Goal: Task Accomplishment & Management: Use online tool/utility

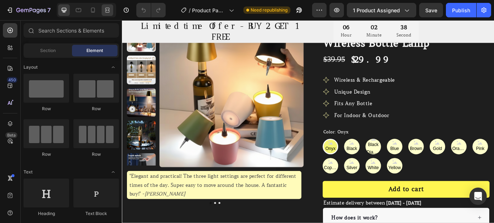
scroll to position [48, 0]
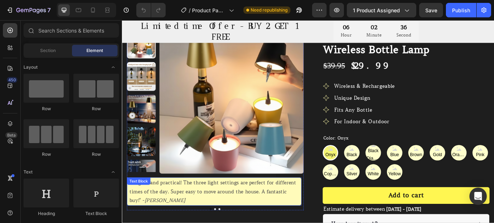
click at [188, 212] on p ""Elegant and practical! The three light settings are perfect for different time…" at bounding box center [229, 219] width 198 height 31
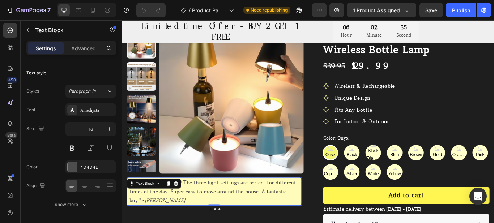
click at [191, 219] on p ""Elegant and practical! The three light settings are perfect for different time…" at bounding box center [229, 219] width 198 height 31
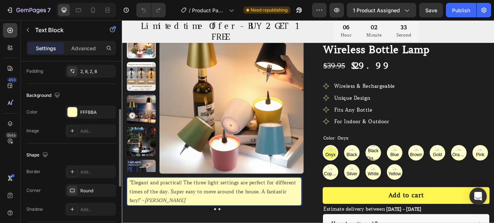
scroll to position [170, 0]
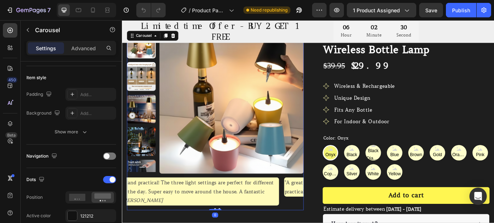
scroll to position [0, 0]
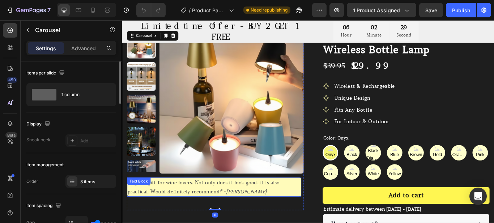
click at [185, 214] on p ""A great gift for wine lovers. Not only does it look good, it is also practical…" at bounding box center [229, 214] width 202 height 21
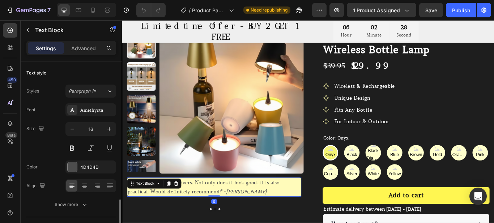
scroll to position [121, 0]
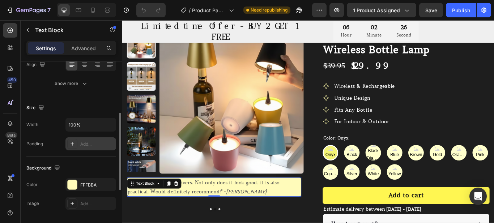
click at [98, 148] on div "Add..." at bounding box center [90, 143] width 51 height 13
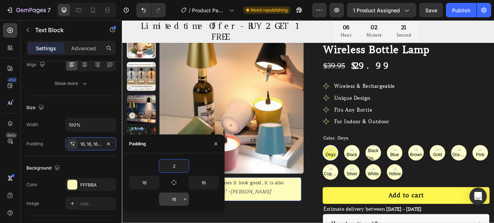
type input "2"
click at [173, 198] on input "16" at bounding box center [174, 199] width 30 height 13
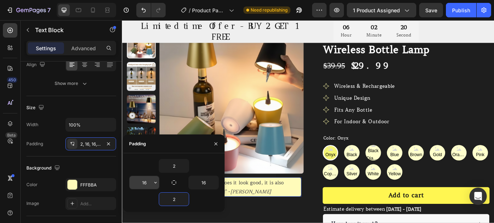
type input "2"
click at [147, 187] on input "16" at bounding box center [144, 182] width 30 height 13
type input "8"
click at [206, 186] on input "16" at bounding box center [204, 182] width 30 height 13
type input "8"
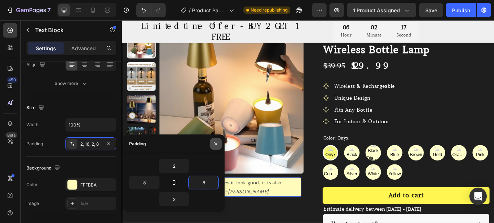
click at [217, 140] on button "button" at bounding box center [216, 144] width 12 height 12
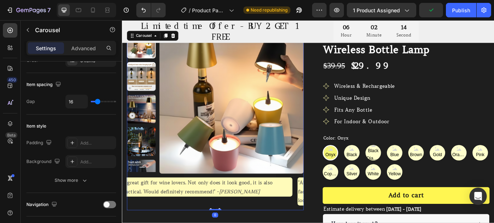
scroll to position [0, 0]
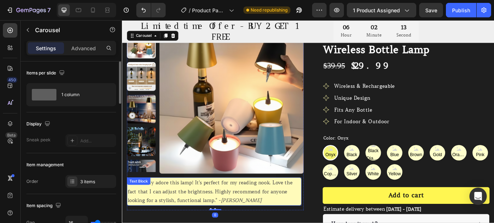
click at [197, 211] on p ""Absolutely adore this lamp! It's perfect for my reading nook. Love the fact th…" at bounding box center [229, 219] width 202 height 31
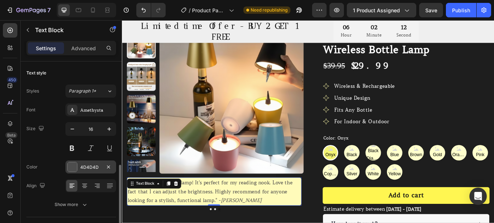
scroll to position [121, 0]
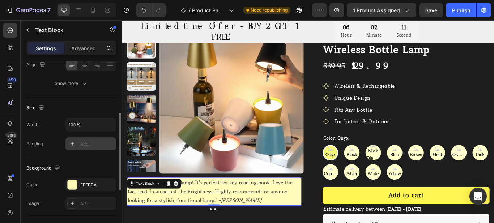
click at [94, 144] on div "Add..." at bounding box center [97, 144] width 34 height 7
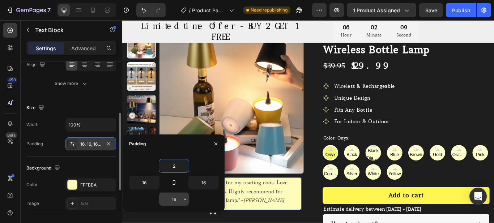
type input "2"
click at [175, 198] on input "16" at bounding box center [174, 199] width 30 height 13
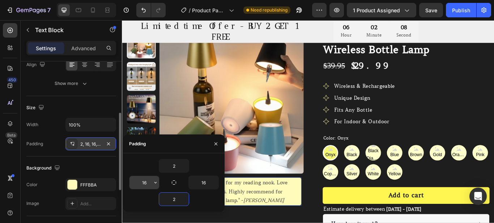
type input "2"
click at [146, 179] on input "16" at bounding box center [144, 182] width 30 height 13
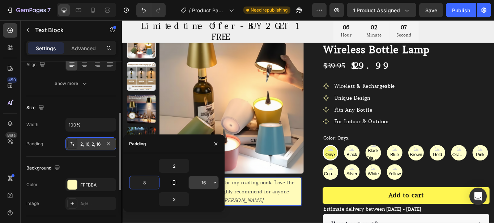
type input "8"
click at [206, 183] on input "16" at bounding box center [204, 182] width 30 height 13
type input "8"
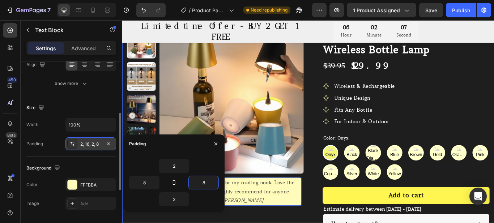
click at [257, 223] on div "Product Images "Elegant and practical! The three light settings are perfect for…" at bounding box center [230, 198] width 206 height 335
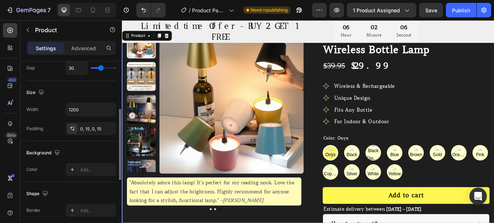
scroll to position [0, 0]
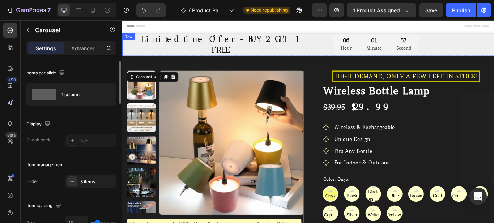
click at [130, 40] on div "Row" at bounding box center [129, 39] width 12 height 7
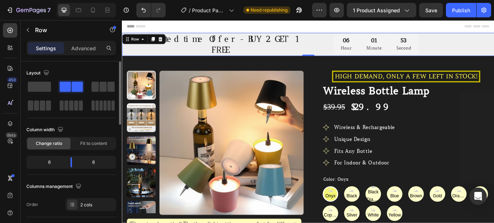
click at [129, 54] on div "Limited time Offer - BUY 2 GET 1 FREE Heading" at bounding box center [229, 48] width 214 height 27
click at [131, 40] on div "Row" at bounding box center [137, 42] width 12 height 7
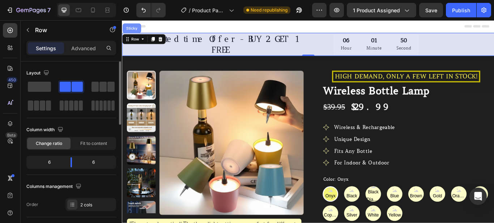
click at [133, 29] on div "Sticky" at bounding box center [133, 29] width 16 height 4
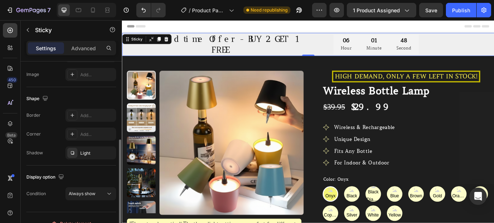
scroll to position [157, 0]
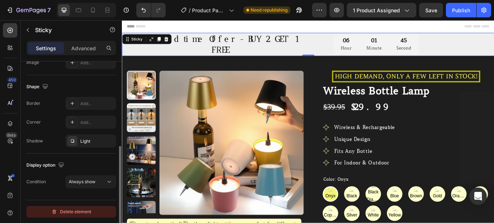
click at [75, 210] on div "Delete element" at bounding box center [71, 212] width 40 height 9
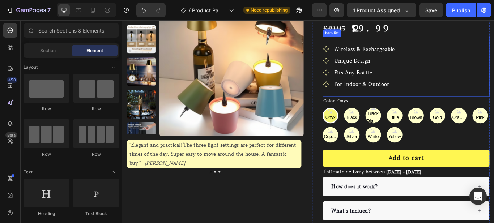
scroll to position [72, 0]
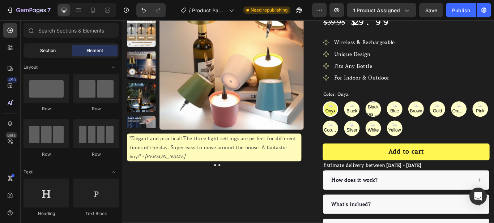
click at [43, 51] on span "Section" at bounding box center [48, 50] width 16 height 7
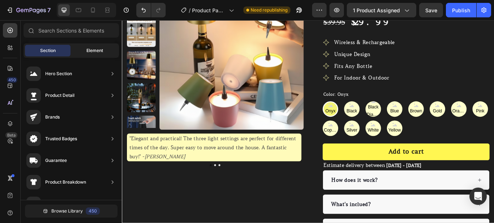
click at [84, 52] on div "Element" at bounding box center [95, 51] width 46 height 12
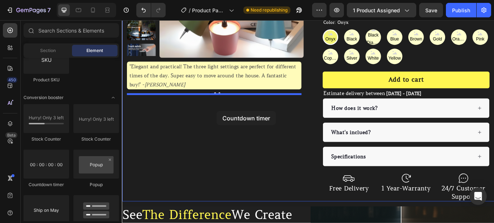
scroll to position [169, 0]
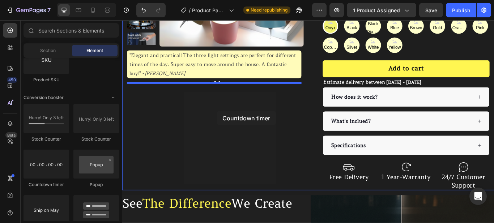
drag, startPoint x: 173, startPoint y: 180, endPoint x: 229, endPoint y: 91, distance: 104.7
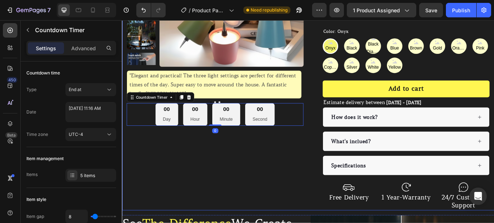
scroll to position [145, 0]
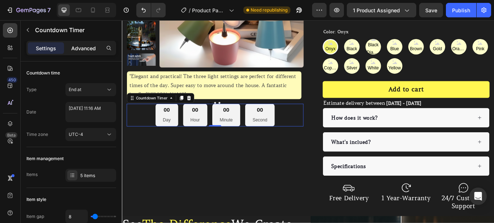
click at [91, 52] on div "Advanced" at bounding box center [83, 48] width 36 height 12
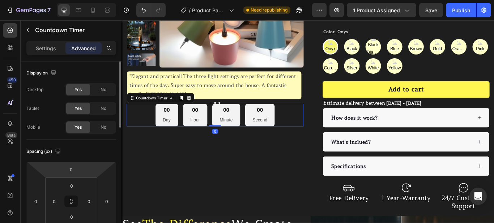
drag, startPoint x: 80, startPoint y: 180, endPoint x: 81, endPoint y: 176, distance: 4.6
click at [81, 176] on div "0 0 0 0 0 0 0 0" at bounding box center [71, 202] width 90 height 80
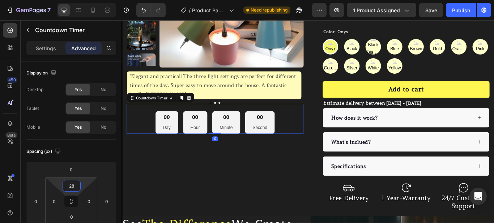
type input "32"
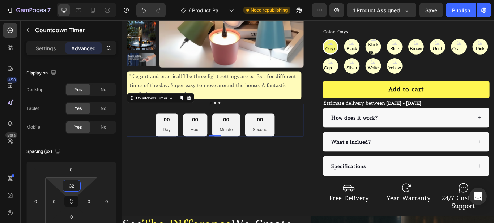
drag, startPoint x: 83, startPoint y: 180, endPoint x: 84, endPoint y: 174, distance: 5.8
click at [84, 0] on html "7 / Product Page - [DATE] 23:21:03 Need republishing Preview 1 product assigned…" at bounding box center [247, 0] width 494 height 0
click at [44, 49] on p "Settings" at bounding box center [46, 48] width 20 height 8
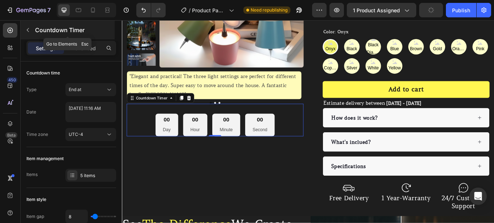
click at [27, 33] on button "button" at bounding box center [28, 30] width 12 height 12
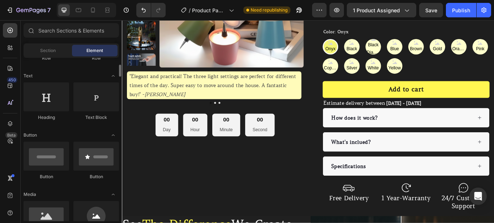
scroll to position [72, 0]
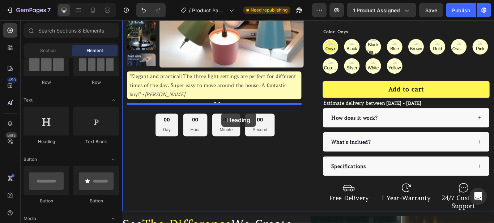
drag, startPoint x: 179, startPoint y: 151, endPoint x: 238, endPoint y: 128, distance: 63.0
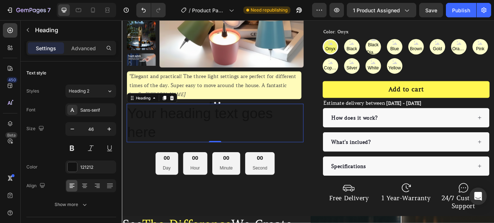
click at [233, 140] on h2 "Your heading text goes here" at bounding box center [230, 140] width 206 height 45
click at [233, 140] on p "Your heading text goes here" at bounding box center [230, 140] width 205 height 43
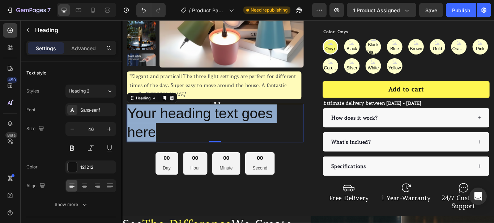
click at [233, 140] on p "Your heading text goes here" at bounding box center [230, 140] width 205 height 43
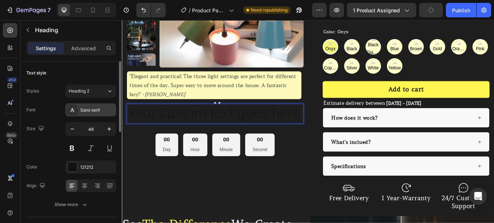
click at [87, 112] on div "Sans-serif" at bounding box center [97, 110] width 34 height 7
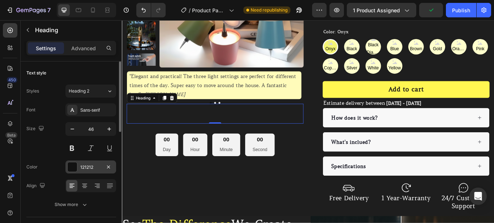
click at [76, 168] on div at bounding box center [72, 166] width 9 height 9
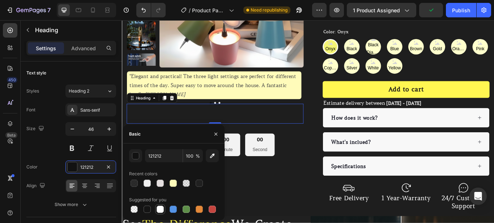
click at [159, 207] on div at bounding box center [160, 209] width 7 height 7
type input "FFFFFF"
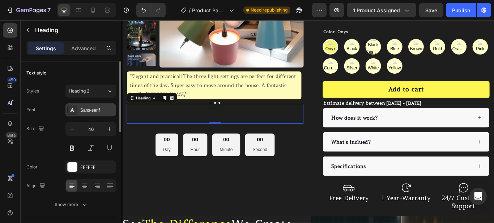
click at [95, 108] on div "Sans-serif" at bounding box center [97, 110] width 34 height 7
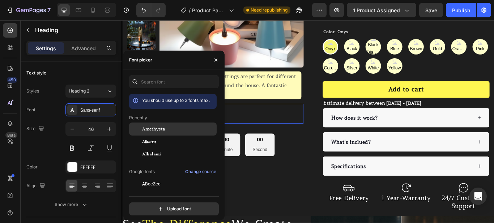
click at [162, 131] on span "Amethysta" at bounding box center [153, 129] width 23 height 7
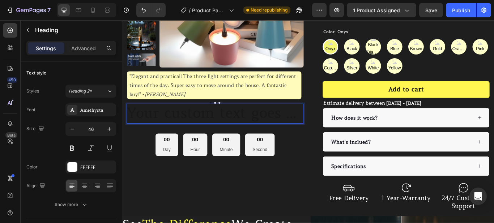
click at [235, 128] on h2 "Rich Text Editor. Editing area: main" at bounding box center [230, 129] width 206 height 23
click at [205, 132] on h2 "Rich Text Editor. Editing area: main" at bounding box center [230, 129] width 206 height 23
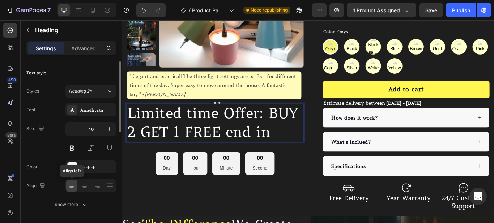
click at [76, 187] on div at bounding box center [71, 186] width 11 height 12
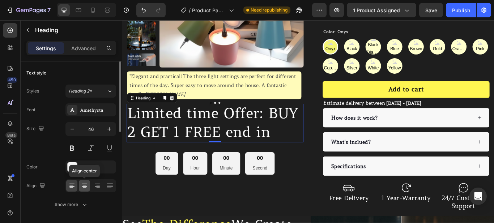
click at [83, 187] on icon at bounding box center [84, 185] width 7 height 7
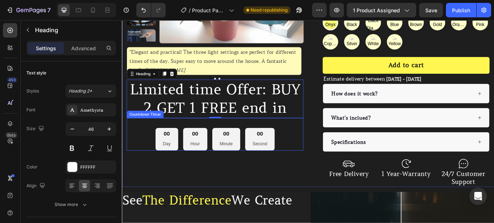
scroll to position [169, 0]
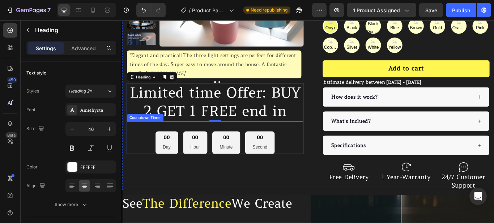
click at [149, 148] on div "00 Day 00 Hour 00 Minute 00 Second Countdown Timer" at bounding box center [230, 157] width 206 height 38
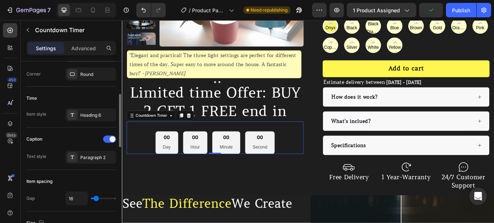
scroll to position [242, 0]
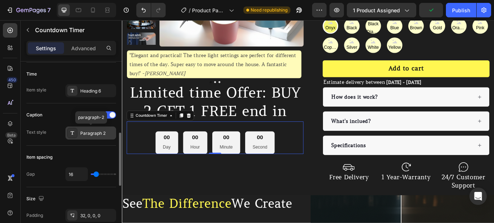
click at [97, 131] on div "Paragraph 2" at bounding box center [97, 133] width 34 height 7
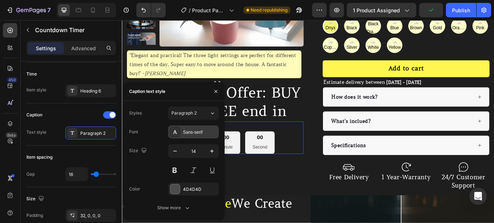
click at [200, 131] on div "Sans-serif" at bounding box center [200, 132] width 34 height 7
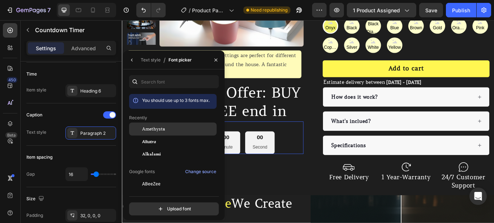
click at [167, 124] on div "Amethysta" at bounding box center [172, 129] width 87 height 13
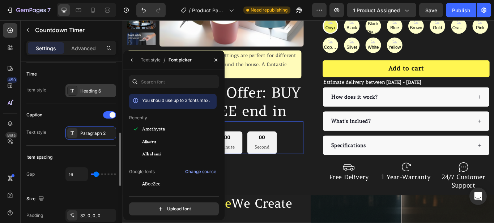
click at [91, 91] on div "Heading 6" at bounding box center [97, 91] width 34 height 7
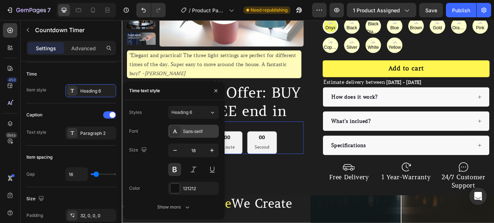
click at [186, 133] on div "Sans-serif" at bounding box center [200, 131] width 34 height 7
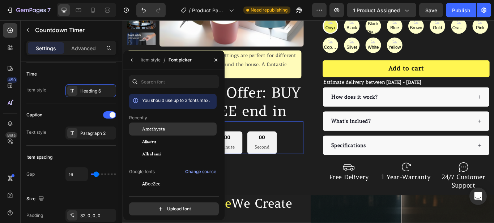
click at [167, 127] on div "Amethysta" at bounding box center [178, 129] width 73 height 7
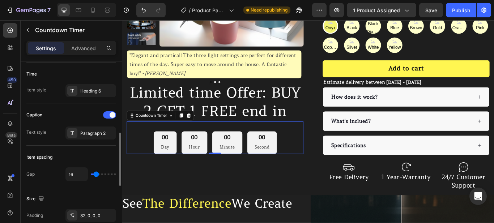
type input "0"
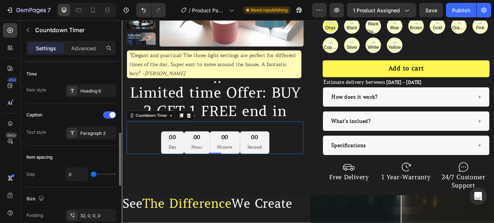
type input "2"
type input "4"
type input "7"
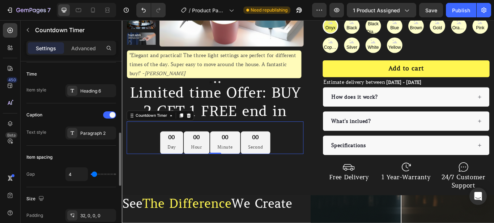
type input "7"
type input "9"
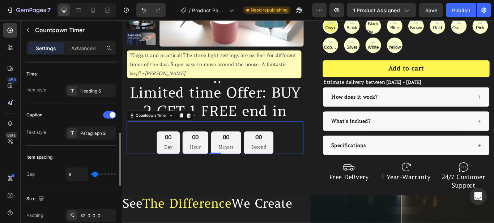
type input "11"
click at [95, 175] on input "range" at bounding box center [103, 174] width 25 height 1
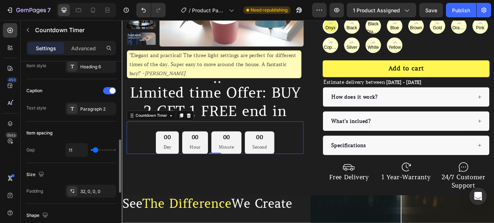
scroll to position [291, 0]
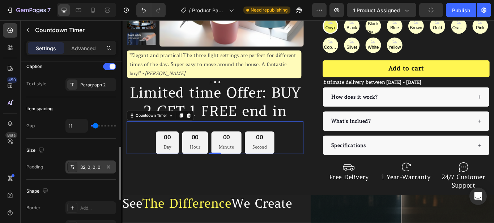
click at [85, 165] on div "32, 0, 0, 0" at bounding box center [90, 167] width 21 height 7
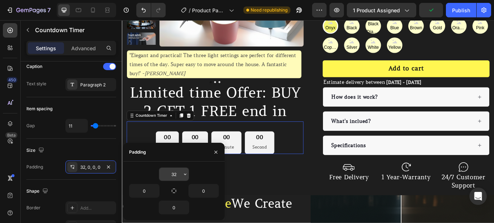
click at [176, 175] on input "32" at bounding box center [174, 174] width 30 height 13
type input "0"
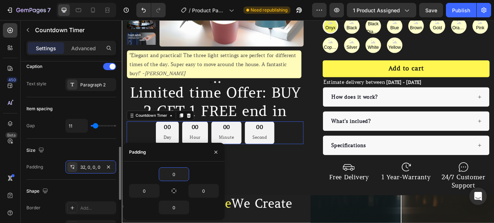
click at [96, 148] on div "Size" at bounding box center [71, 151] width 90 height 12
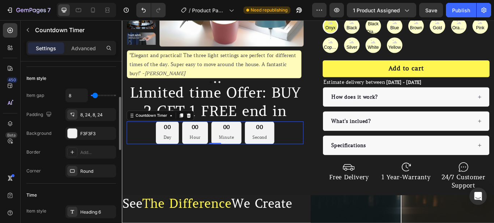
scroll to position [97, 0]
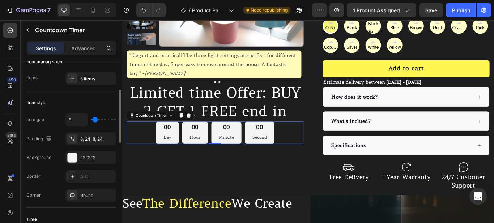
type input "9"
type input "0"
drag, startPoint x: 95, startPoint y: 121, endPoint x: 89, endPoint y: 121, distance: 5.8
type input "0"
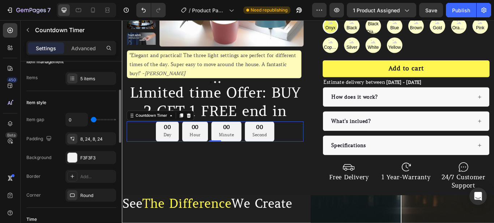
click at [91, 120] on input "range" at bounding box center [103, 119] width 25 height 1
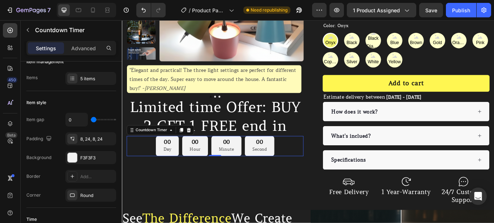
scroll to position [145, 0]
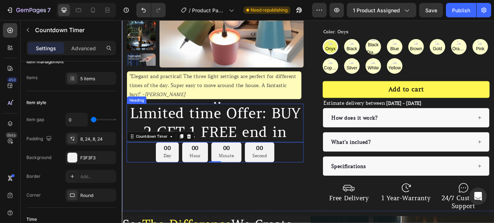
click at [280, 145] on p "Limited time Offer: BUY 2 GET 1 FREE end in" at bounding box center [230, 140] width 205 height 43
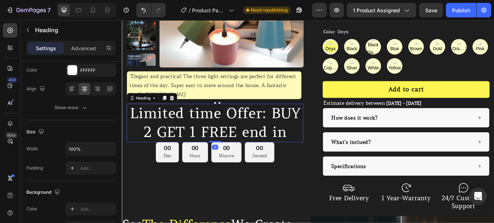
scroll to position [0, 0]
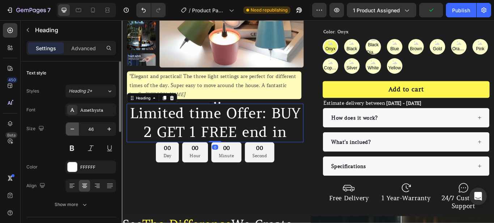
click at [76, 132] on icon "button" at bounding box center [72, 128] width 7 height 7
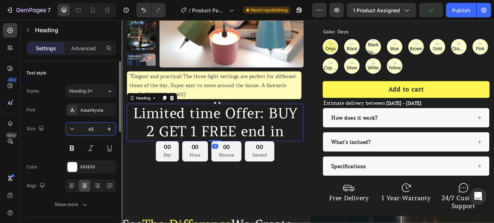
click at [89, 129] on input "45" at bounding box center [91, 129] width 24 height 13
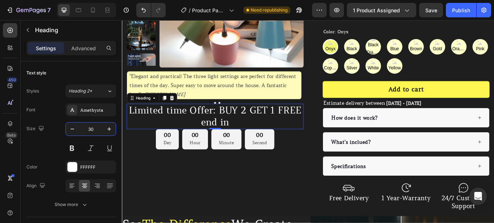
type input "30"
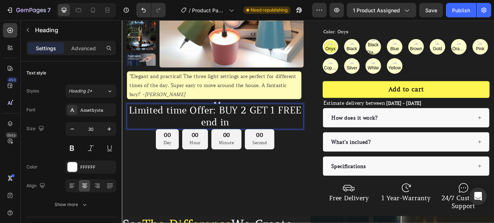
click at [252, 126] on p "Limited time Offer: BUY 2 GET 1 FREE end in" at bounding box center [230, 133] width 205 height 28
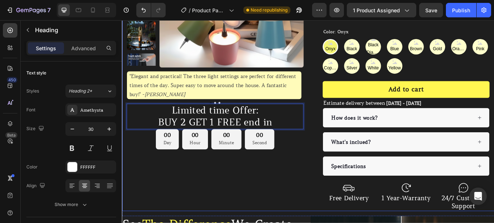
click at [336, 175] on div "Product Images "Elegant and practical! The three light settings are perfect for…" at bounding box center [339, 74] width 434 height 335
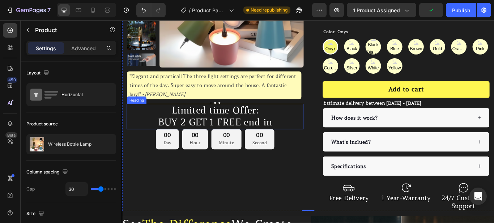
click at [316, 133] on p "Limited time Offer: BUY 2 GET 1 FREE end in" at bounding box center [230, 133] width 205 height 28
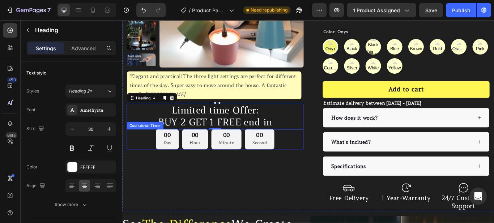
click at [141, 158] on div "00 Day 00 Hour 00 Minute 00 Second" at bounding box center [230, 159] width 206 height 23
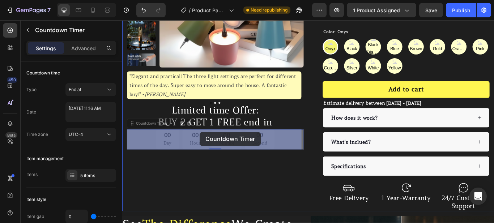
drag, startPoint x: 151, startPoint y: 142, endPoint x: 213, endPoint y: 150, distance: 62.3
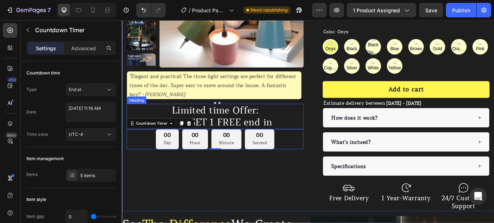
click at [157, 123] on p "Limited time Offer: BUY 2 GET 1 FREE end in" at bounding box center [230, 133] width 205 height 28
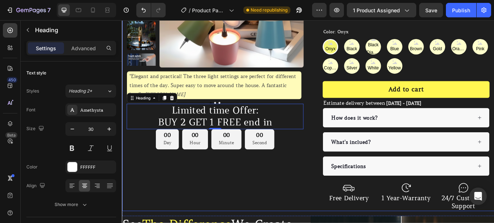
click at [335, 178] on div "Product Images "Elegant and practical! The three light settings are perfect for…" at bounding box center [339, 74] width 434 height 335
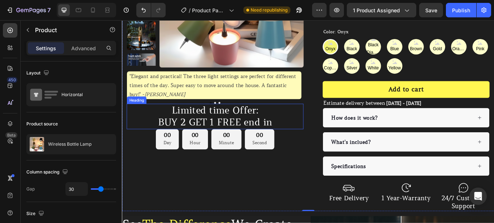
click at [136, 131] on p "Limited time Offer: BUY 2 GET 1 FREE end in" at bounding box center [230, 133] width 205 height 28
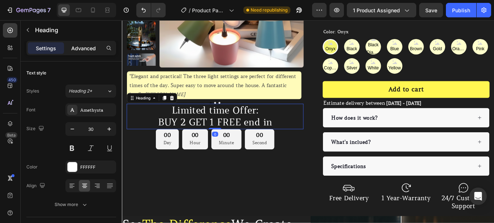
click at [90, 48] on p "Advanced" at bounding box center [83, 48] width 25 height 8
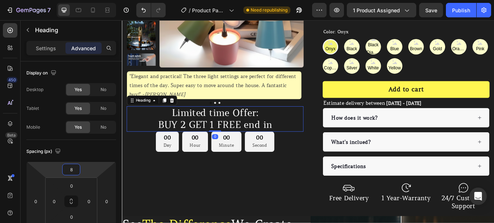
type input "12"
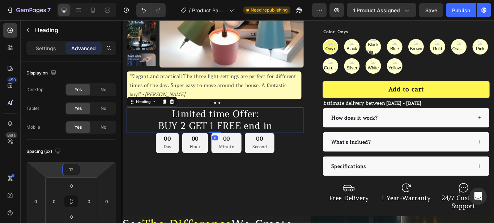
click at [87, 0] on html "7 / Product Page - [DATE] 23:21:03 Need republishing Preview 1 product assigned…" at bounding box center [247, 0] width 494 height 0
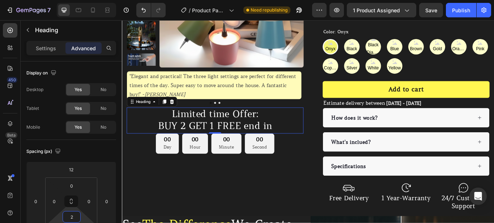
type input "4"
click at [81, 0] on html "7 / Product Page - [DATE] 23:21:03 Need republishing Preview 1 product assigned…" at bounding box center [247, 0] width 494 height 0
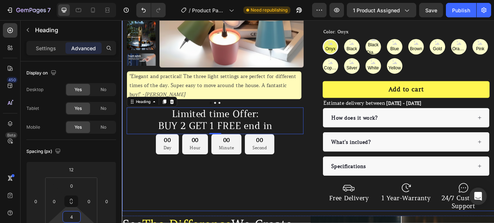
click at [211, 223] on div "Product Images "Elegant and practical! The three light settings are perfect for…" at bounding box center [230, 74] width 206 height 335
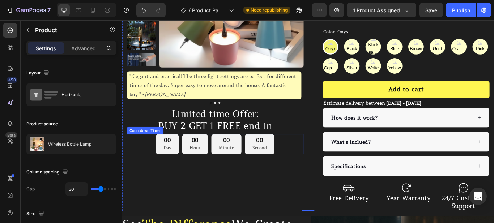
click at [148, 170] on div "00 Day 00 Hour 00 Minute 00 Second" at bounding box center [230, 164] width 206 height 23
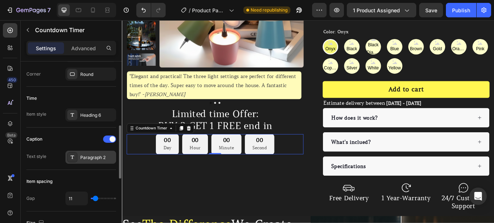
scroll to position [194, 0]
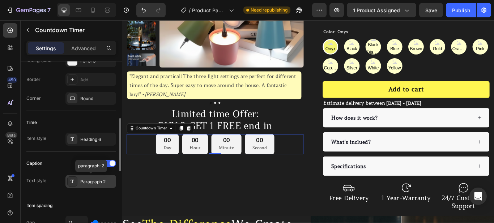
click at [90, 182] on div "Paragraph 2" at bounding box center [97, 182] width 34 height 7
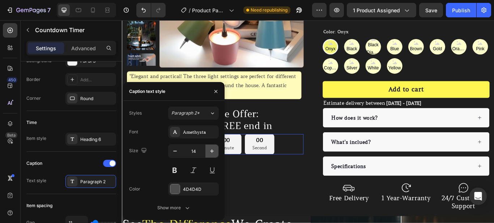
click at [212, 153] on icon "button" at bounding box center [212, 151] width 4 height 4
click at [172, 150] on icon "button" at bounding box center [174, 151] width 7 height 7
click at [210, 152] on icon "button" at bounding box center [211, 151] width 7 height 7
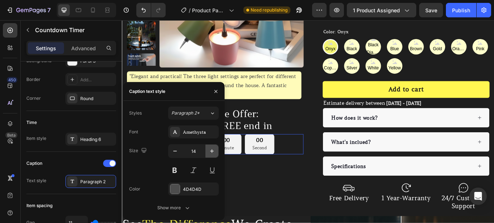
click at [210, 152] on icon "button" at bounding box center [211, 151] width 7 height 7
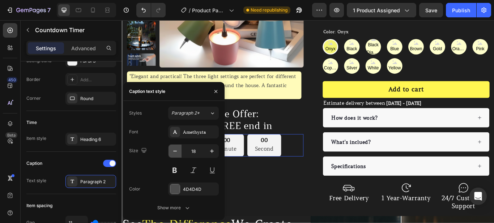
click at [177, 153] on icon "button" at bounding box center [174, 151] width 7 height 7
type input "15"
click at [287, 198] on div "Product Images "Elegant and practical! The three light settings are perfect for…" at bounding box center [230, 74] width 206 height 335
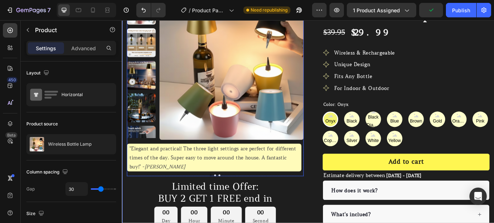
scroll to position [49, 0]
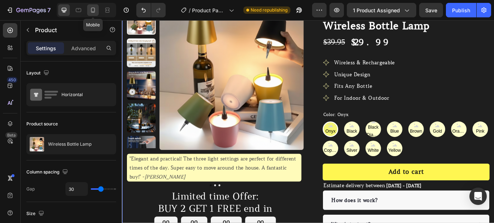
click at [94, 9] on icon at bounding box center [93, 10] width 4 height 5
type input "0"
type input "100%"
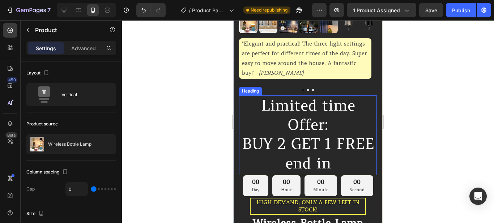
scroll to position [145, 0]
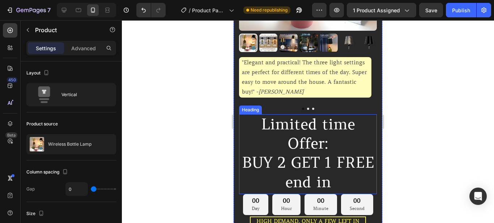
click at [349, 122] on p "Limited time Offer: BUY 2 GET 1 FREE end in" at bounding box center [308, 153] width 136 height 77
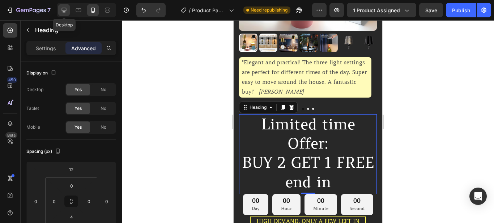
click at [60, 11] on div at bounding box center [64, 10] width 12 height 12
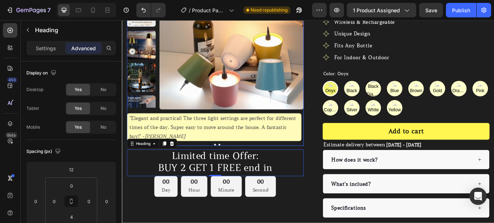
scroll to position [97, 0]
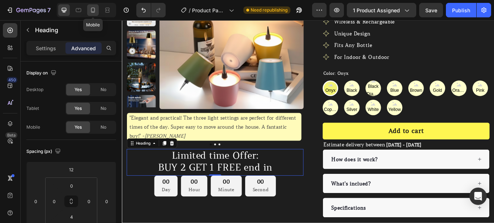
click at [97, 8] on div at bounding box center [93, 10] width 12 height 12
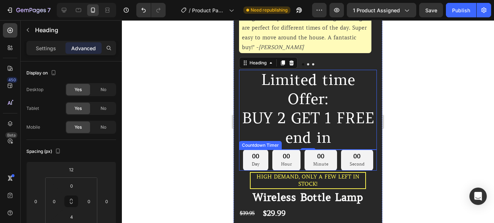
scroll to position [197, 0]
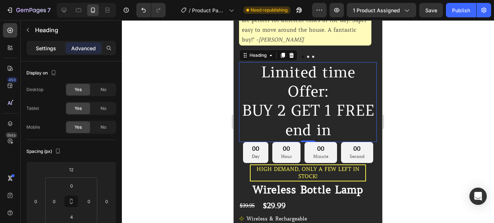
click at [59, 48] on div "Settings" at bounding box center [46, 48] width 36 height 12
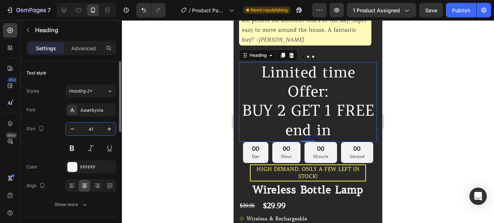
click at [94, 126] on input "41" at bounding box center [91, 129] width 24 height 13
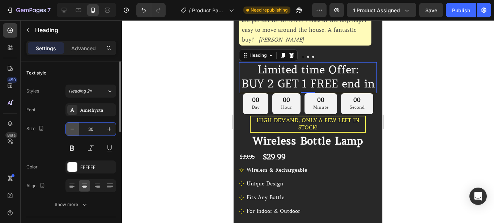
click at [76, 129] on icon "button" at bounding box center [72, 128] width 7 height 7
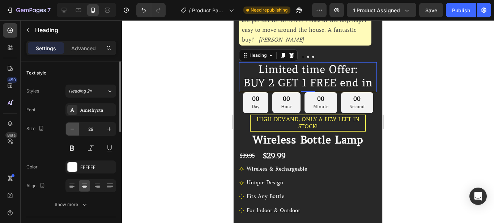
click at [76, 129] on icon "button" at bounding box center [72, 128] width 7 height 7
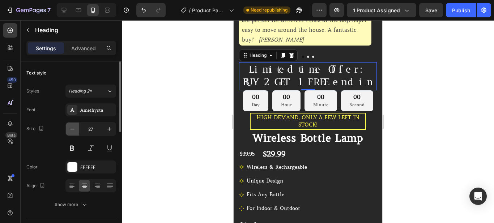
click at [76, 129] on icon "button" at bounding box center [72, 128] width 7 height 7
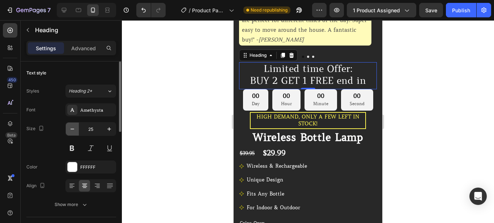
click at [76, 129] on icon "button" at bounding box center [72, 128] width 7 height 7
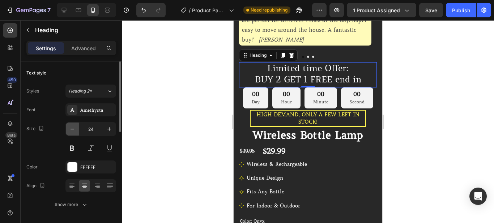
click at [76, 129] on icon "button" at bounding box center [72, 128] width 7 height 7
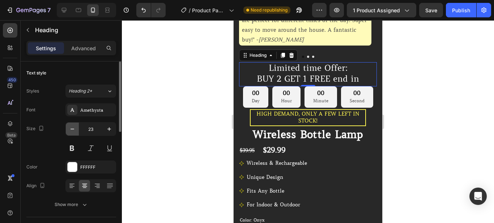
click at [76, 129] on icon "button" at bounding box center [72, 128] width 7 height 7
type input "22"
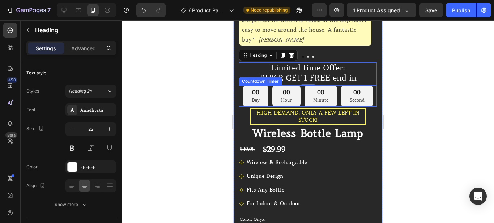
click at [239, 94] on div "00 Day 00 Hour 00 Minute 00 Second" at bounding box center [308, 96] width 138 height 21
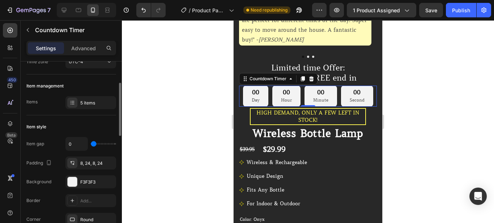
scroll to position [97, 0]
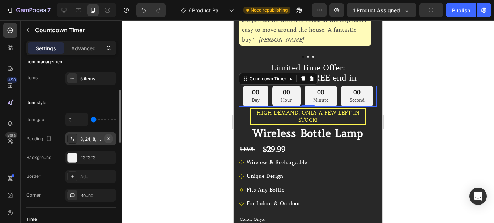
click at [111, 138] on button "button" at bounding box center [108, 138] width 9 height 9
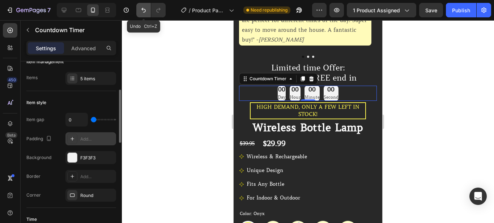
click at [141, 9] on icon "Undo/Redo" at bounding box center [143, 10] width 7 height 7
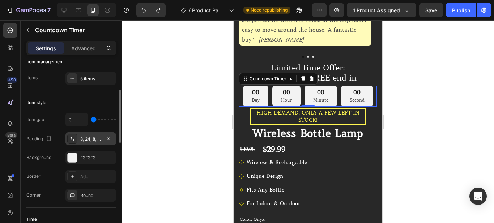
click at [93, 142] on div "8, 24, 8, 24" at bounding box center [90, 138] width 51 height 13
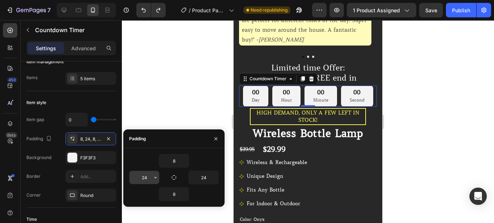
click at [145, 178] on input "24" at bounding box center [144, 177] width 30 height 13
click at [158, 178] on icon "button" at bounding box center [156, 178] width 6 height 6
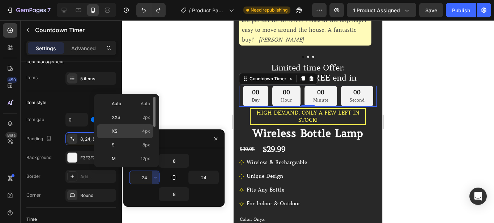
click at [141, 136] on div "XS 4px" at bounding box center [125, 131] width 56 height 14
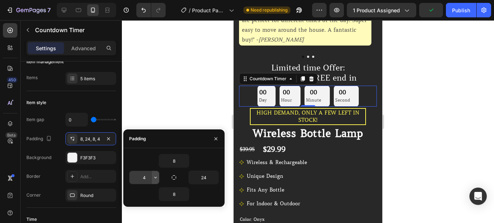
click at [154, 175] on icon "button" at bounding box center [156, 178] width 6 height 6
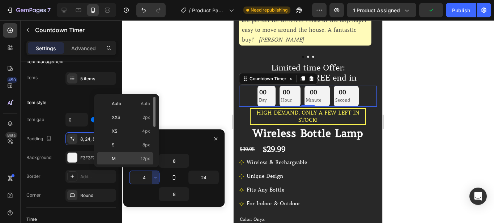
click at [146, 156] on span "12px" at bounding box center [145, 158] width 9 height 7
type input "12"
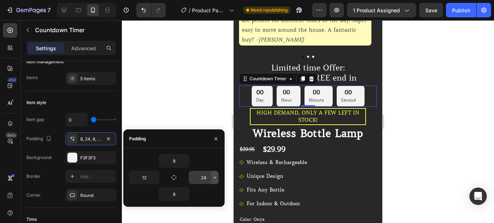
click at [217, 174] on button "button" at bounding box center [214, 177] width 7 height 13
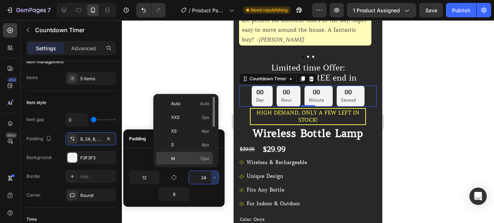
click at [208, 155] on div "M 12px" at bounding box center [184, 159] width 56 height 14
type input "12"
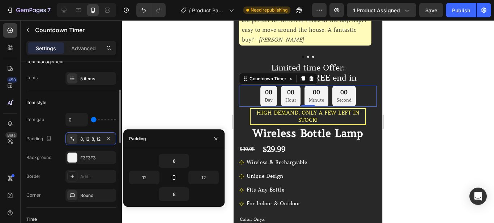
click at [71, 101] on div "Item style" at bounding box center [71, 103] width 90 height 12
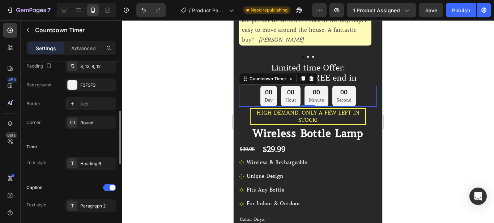
scroll to position [194, 0]
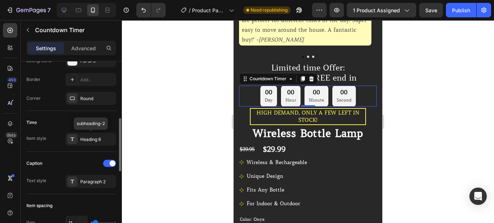
click at [95, 140] on div "Heading 6" at bounding box center [97, 139] width 34 height 7
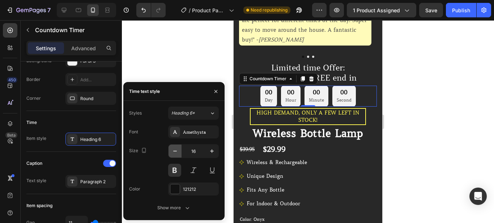
click at [172, 154] on icon "button" at bounding box center [174, 151] width 7 height 7
type input "14"
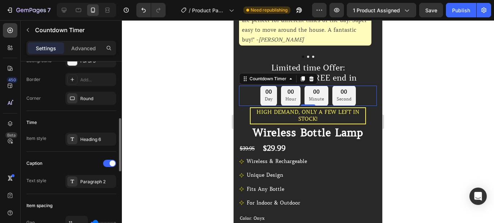
click at [77, 160] on div "Caption" at bounding box center [71, 164] width 90 height 12
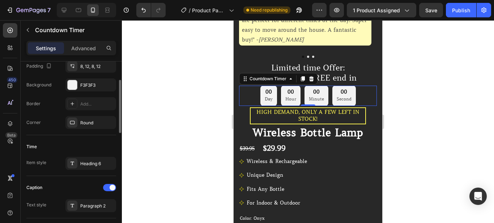
scroll to position [145, 0]
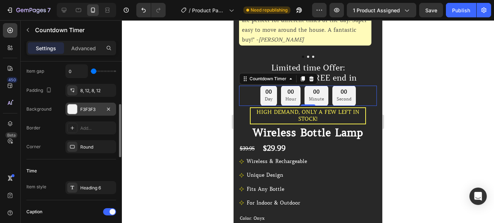
click at [88, 112] on div "F3F3F3" at bounding box center [90, 109] width 21 height 7
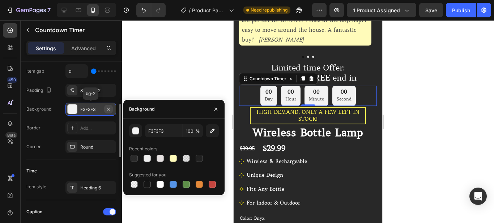
click at [106, 108] on icon "button" at bounding box center [109, 109] width 6 height 6
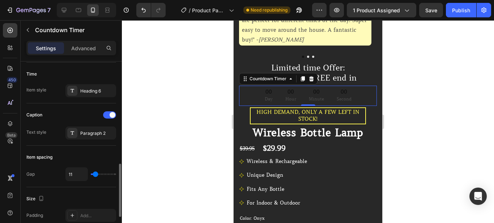
scroll to position [266, 0]
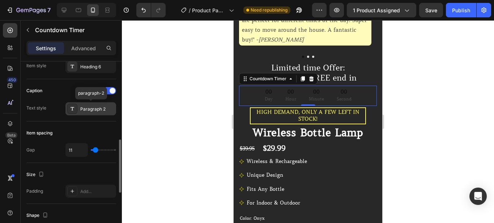
click at [88, 109] on div "Paragraph 2" at bounding box center [97, 109] width 34 height 7
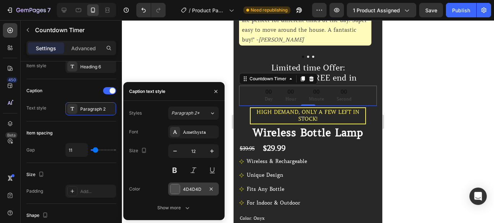
click at [174, 191] on div at bounding box center [174, 188] width 9 height 9
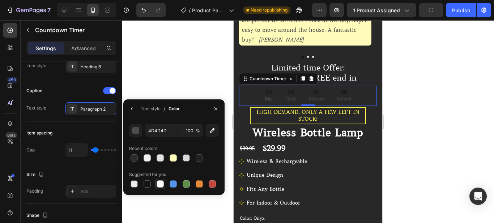
click at [162, 186] on div at bounding box center [160, 183] width 7 height 7
type input "FFFFFF"
click at [131, 107] on icon "button" at bounding box center [132, 109] width 6 height 6
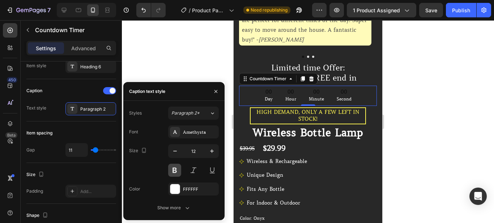
click at [174, 173] on button at bounding box center [174, 170] width 13 height 13
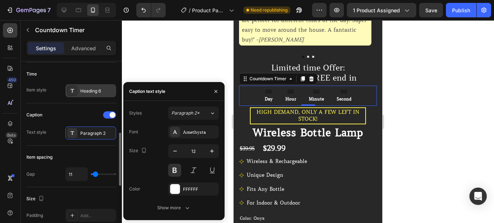
scroll to position [218, 0]
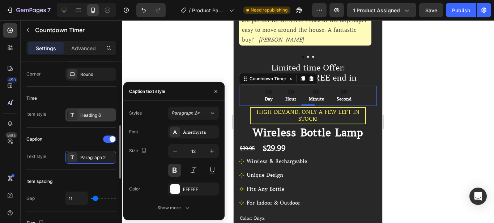
click at [85, 121] on div "Heading 6" at bounding box center [90, 114] width 51 height 13
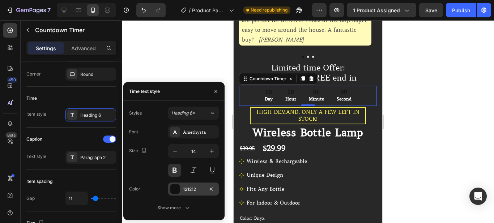
click at [177, 184] on div at bounding box center [174, 188] width 9 height 9
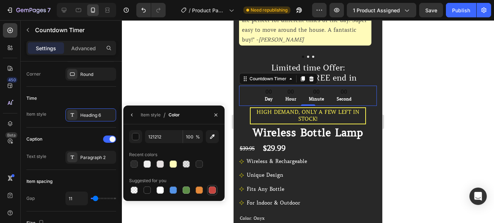
click at [210, 190] on div at bounding box center [212, 190] width 7 height 7
click at [214, 137] on icon "button" at bounding box center [212, 136] width 7 height 7
click at [210, 136] on icon "button" at bounding box center [212, 136] width 7 height 7
type input "FFF651"
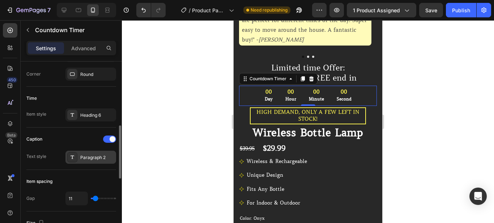
click at [82, 158] on div "Paragraph 2" at bounding box center [97, 157] width 34 height 7
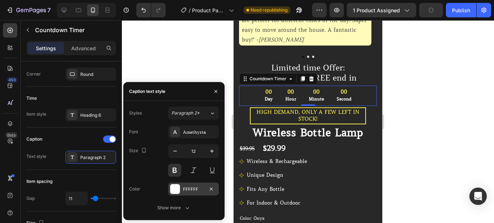
click at [199, 185] on div "FFFFFF" at bounding box center [193, 189] width 51 height 13
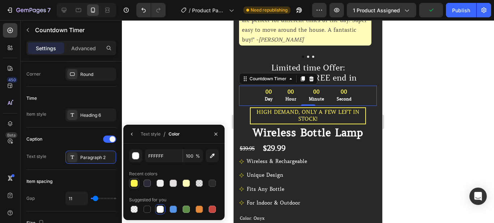
click at [134, 186] on div at bounding box center [134, 183] width 7 height 7
type input "FFF651"
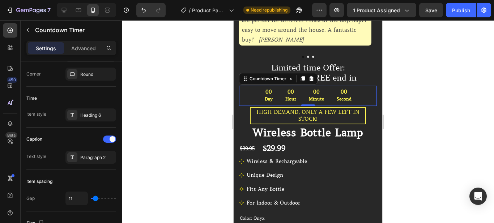
click at [163, 101] on div at bounding box center [308, 121] width 372 height 203
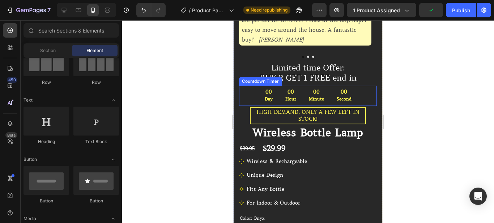
click at [261, 94] on div "00 Day" at bounding box center [268, 96] width 17 height 20
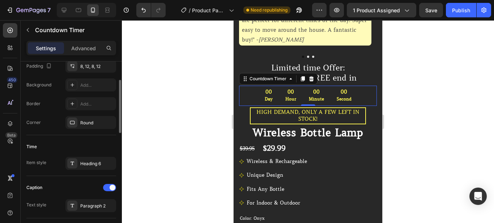
scroll to position [194, 0]
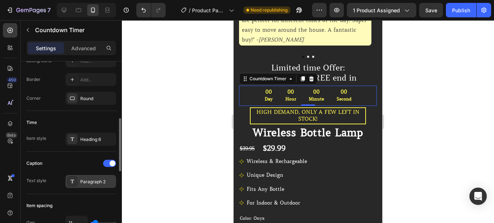
click at [101, 180] on div "Paragraph 2" at bounding box center [97, 182] width 34 height 7
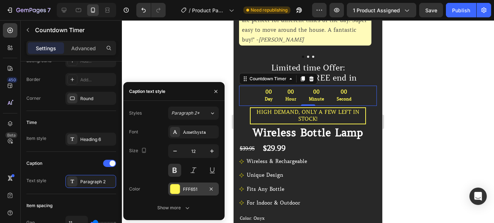
click at [182, 187] on div "FFF651" at bounding box center [193, 189] width 51 height 13
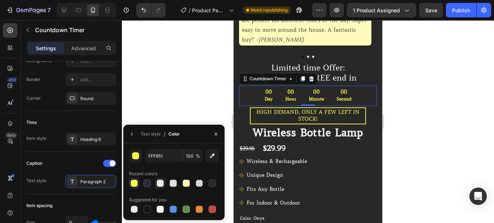
click at [163, 185] on div at bounding box center [160, 183] width 7 height 7
type input "EFEFEF"
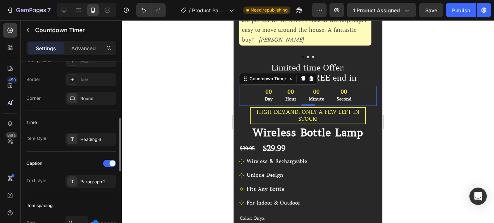
click at [105, 117] on div "Time" at bounding box center [71, 123] width 90 height 12
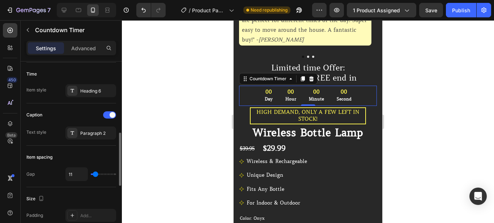
scroll to position [266, 0]
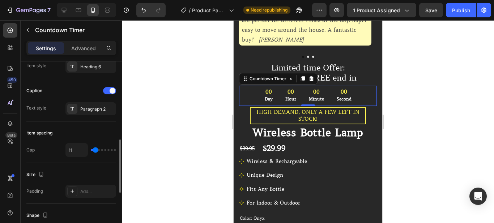
type input "20"
type input "16"
type input "13"
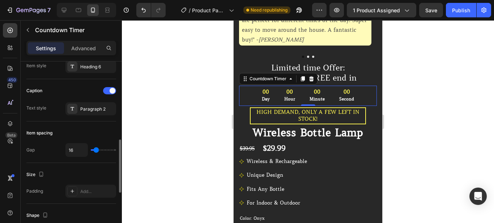
type input "13"
type input "11"
type input "7"
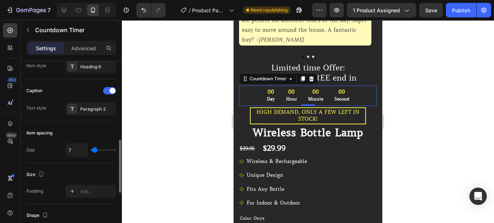
type input "4"
type input "2"
type input "0"
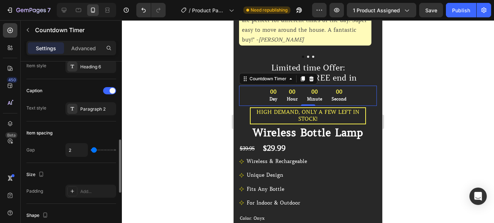
type input "0"
type input "9"
type input "13"
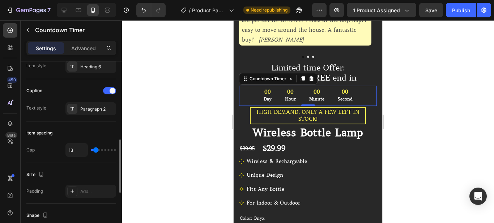
click at [96, 149] on input "range" at bounding box center [103, 149] width 25 height 1
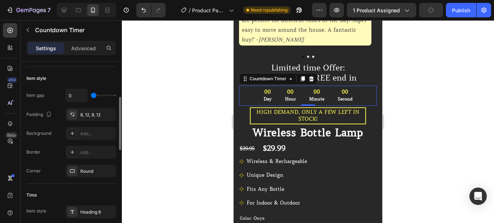
scroll to position [0, 0]
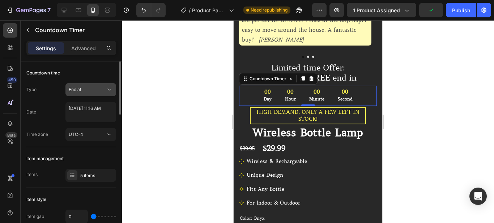
click at [89, 91] on div "End at" at bounding box center [87, 89] width 37 height 7
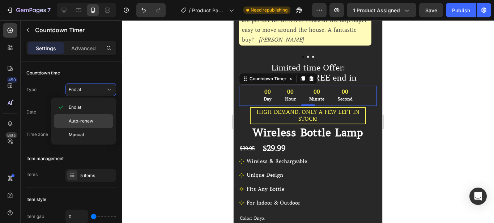
click at [83, 122] on span "Auto-renew" at bounding box center [81, 121] width 25 height 7
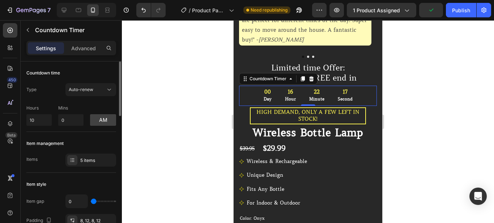
click at [90, 140] on div "Item management" at bounding box center [71, 144] width 90 height 12
click at [226, 140] on div at bounding box center [308, 121] width 372 height 203
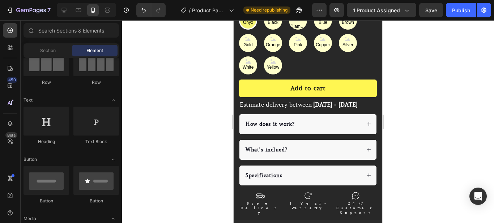
scroll to position [289, 0]
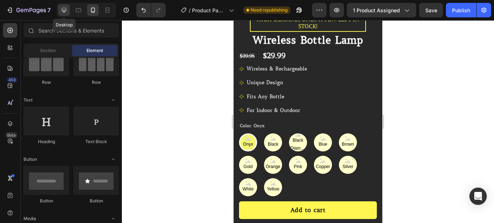
drag, startPoint x: 64, startPoint y: 7, endPoint x: 178, endPoint y: 91, distance: 141.9
click at [64, 7] on icon at bounding box center [63, 10] width 7 height 7
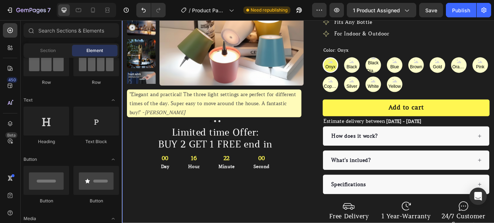
scroll to position [127, 0]
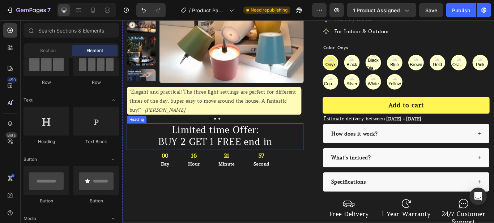
click at [309, 162] on p "Limited time Offer: BUY 2 GET 1 FREE end in" at bounding box center [230, 155] width 205 height 28
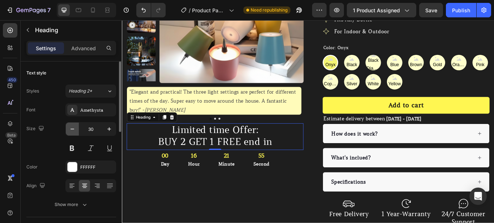
click at [73, 133] on button "button" at bounding box center [72, 129] width 13 height 13
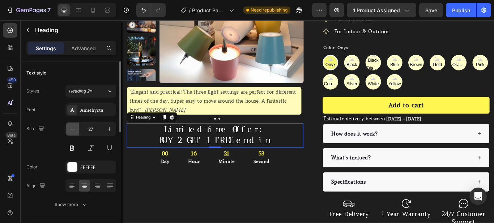
click at [73, 133] on button "button" at bounding box center [72, 129] width 13 height 13
type input "26"
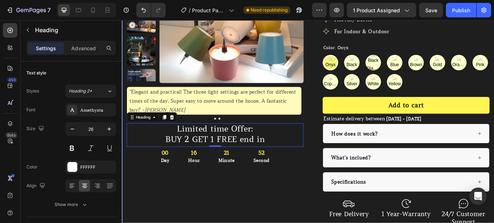
click at [199, 201] on div "Product Images "Elegant and practical! The three light settings are perfect for…" at bounding box center [230, 93] width 206 height 335
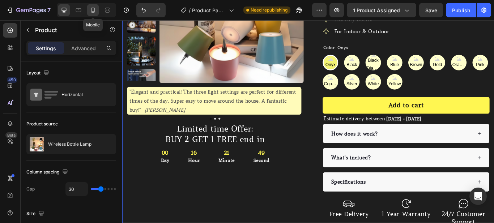
click at [93, 10] on icon at bounding box center [92, 10] width 7 height 7
type input "0"
type input "100%"
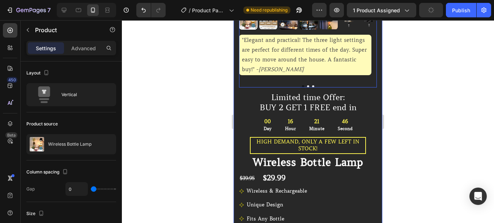
scroll to position [169, 0]
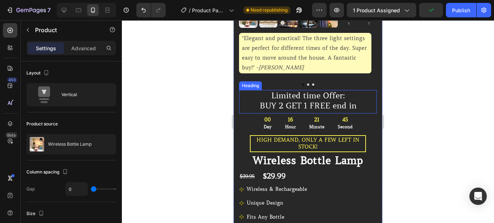
click at [355, 98] on p "Limited time Offer: BUY 2 GET 1 FREE end in" at bounding box center [308, 101] width 136 height 21
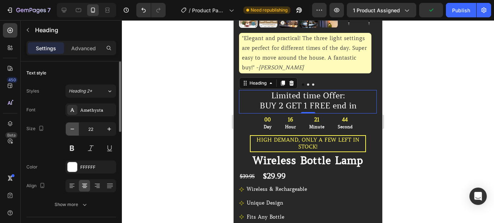
click at [74, 130] on icon "button" at bounding box center [72, 128] width 7 height 7
type input "20"
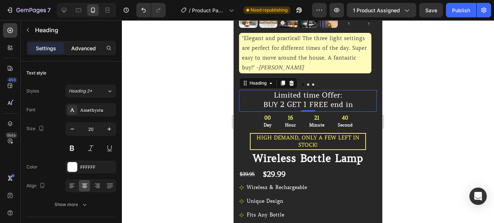
click at [80, 47] on p "Advanced" at bounding box center [83, 48] width 25 height 8
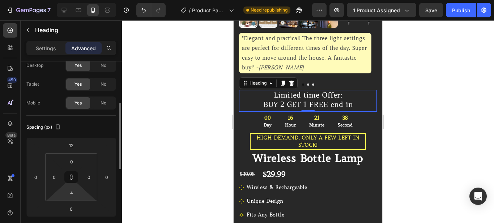
scroll to position [48, 0]
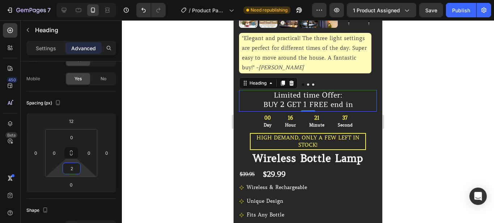
type input "0"
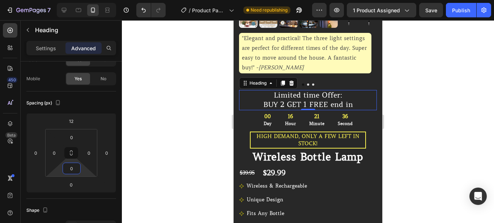
drag, startPoint x: 84, startPoint y: 170, endPoint x: 84, endPoint y: 175, distance: 4.4
click at [84, 0] on html "7 / Product Page - [DATE] 23:21:03 Need republishing Preview 1 product assigned…" at bounding box center [247, 0] width 494 height 0
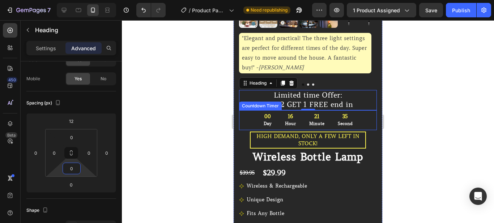
click at [244, 111] on div "00 Day 16 Hour 21 Minute 35 Second" at bounding box center [308, 120] width 138 height 20
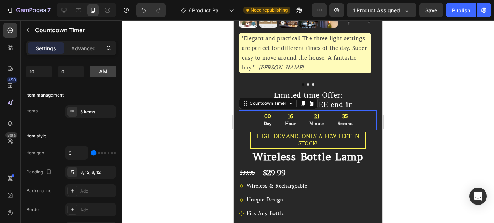
scroll to position [0, 0]
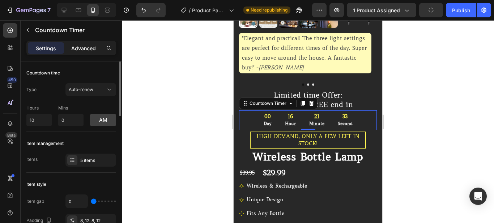
click at [84, 48] on p "Advanced" at bounding box center [83, 48] width 25 height 8
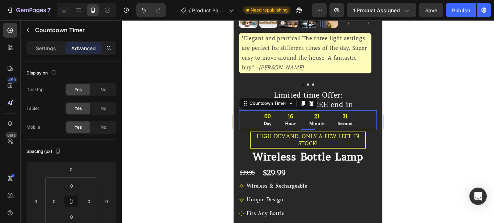
click at [209, 138] on div at bounding box center [308, 121] width 372 height 203
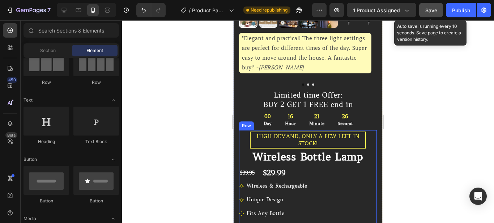
click at [441, 12] on button "Save" at bounding box center [431, 10] width 24 height 14
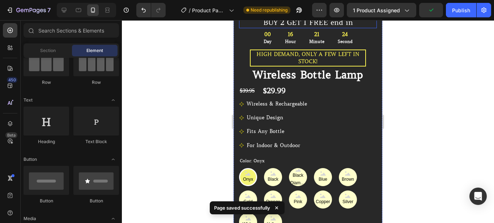
scroll to position [97, 0]
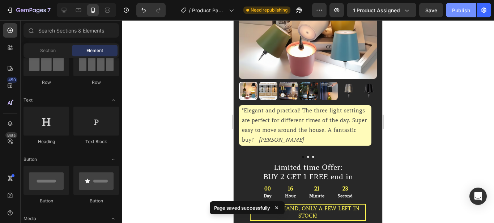
click at [466, 12] on div "Publish" at bounding box center [461, 11] width 18 height 8
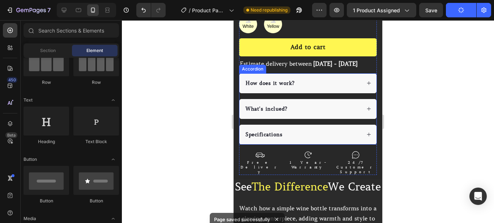
scroll to position [458, 0]
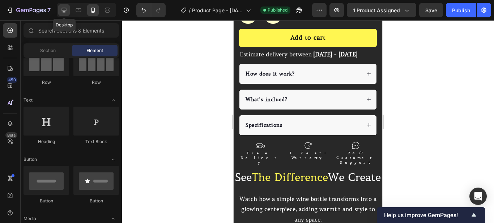
drag, startPoint x: 60, startPoint y: 11, endPoint x: 150, endPoint y: 99, distance: 125.8
click at [60, 11] on icon at bounding box center [63, 10] width 7 height 7
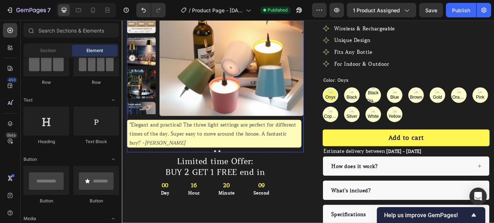
scroll to position [97, 0]
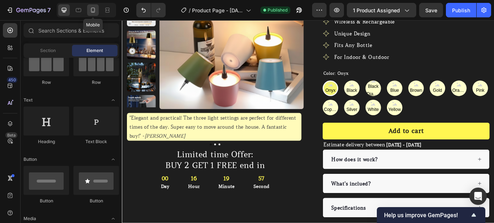
click at [87, 12] on div at bounding box center [93, 10] width 12 height 12
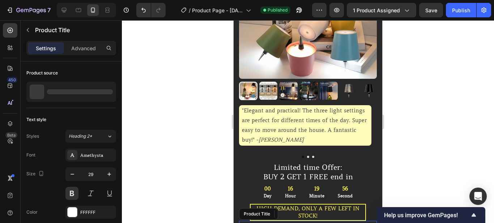
scroll to position [217, 0]
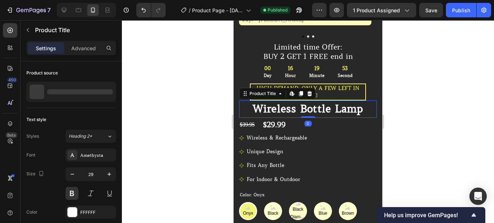
click at [89, 55] on div "Settings Advanced" at bounding box center [71, 48] width 90 height 14
click at [89, 52] on div "Advanced" at bounding box center [83, 48] width 36 height 12
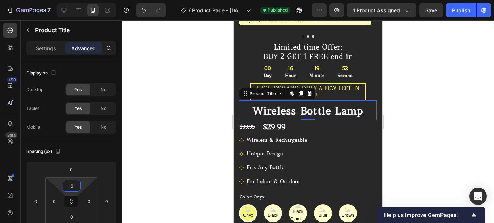
type input "8"
click at [85, 0] on html "7 / Product Page - [DATE] 23:21:03 Published Preview 1 product assigned Save Pu…" at bounding box center [247, 0] width 494 height 0
click at [209, 178] on div at bounding box center [308, 121] width 372 height 203
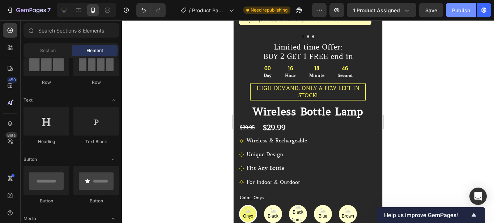
click at [466, 9] on div "Publish" at bounding box center [461, 11] width 18 height 8
